Goal: Information Seeking & Learning: Learn about a topic

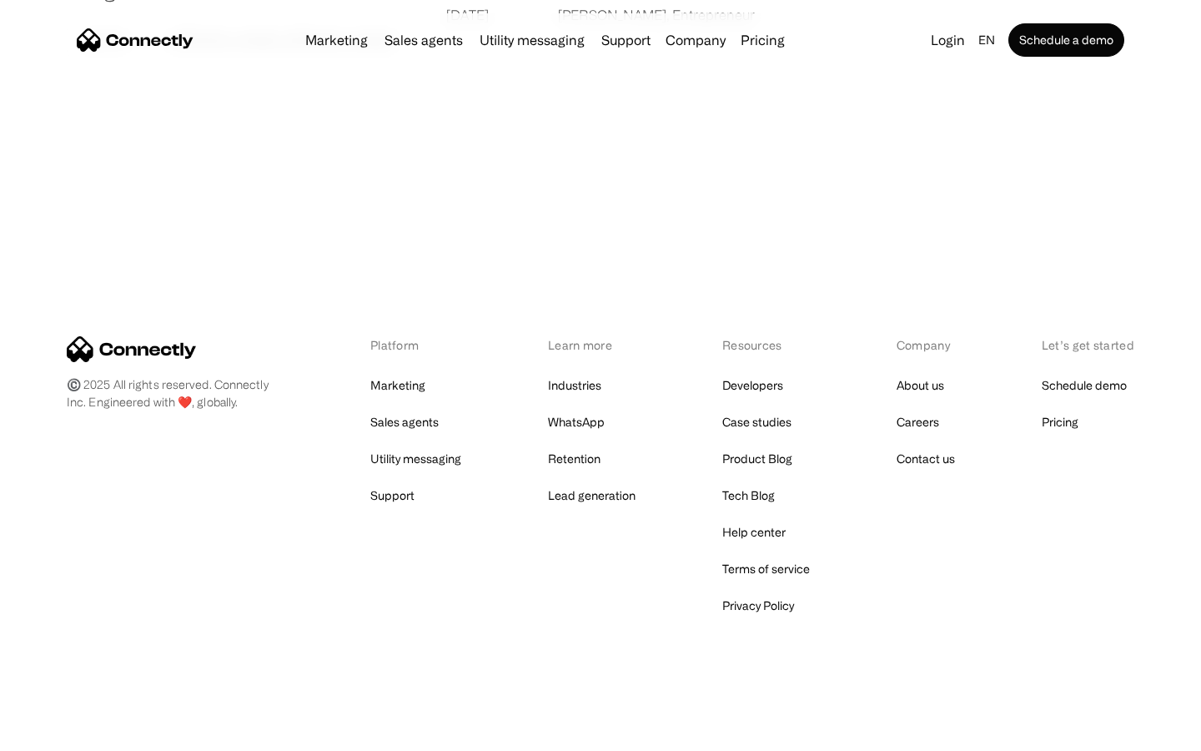
scroll to position [3204, 0]
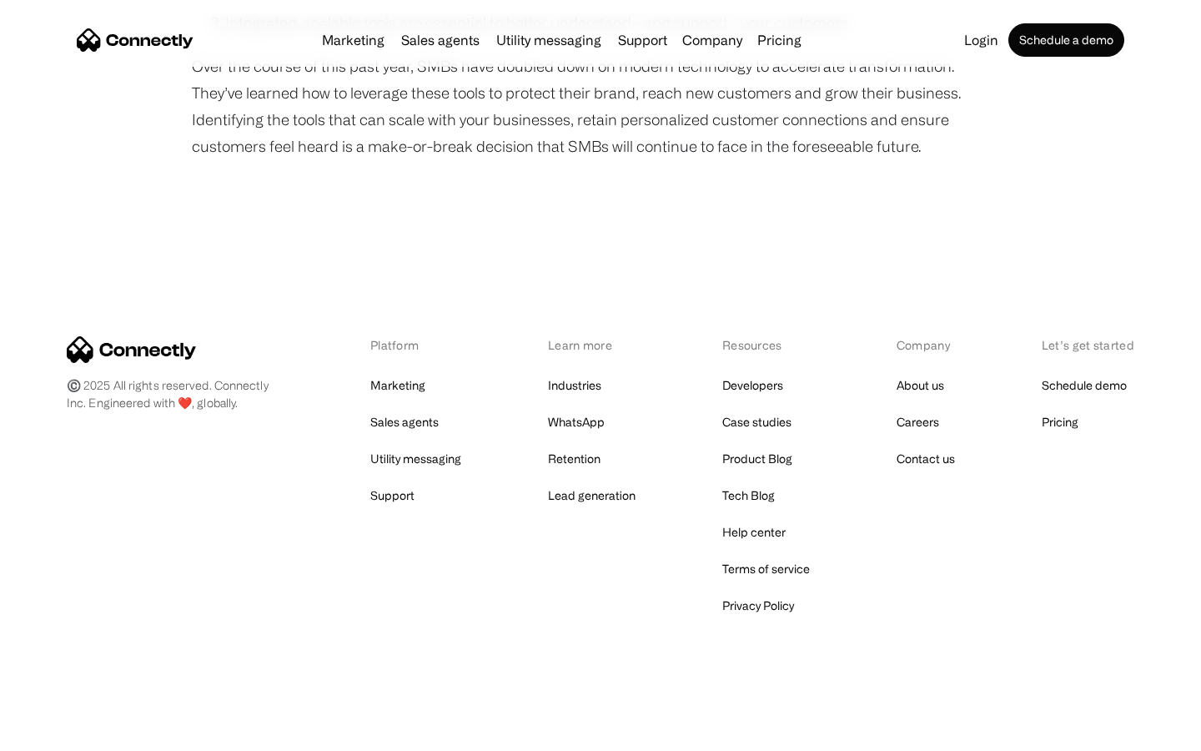
scroll to position [1430, 0]
